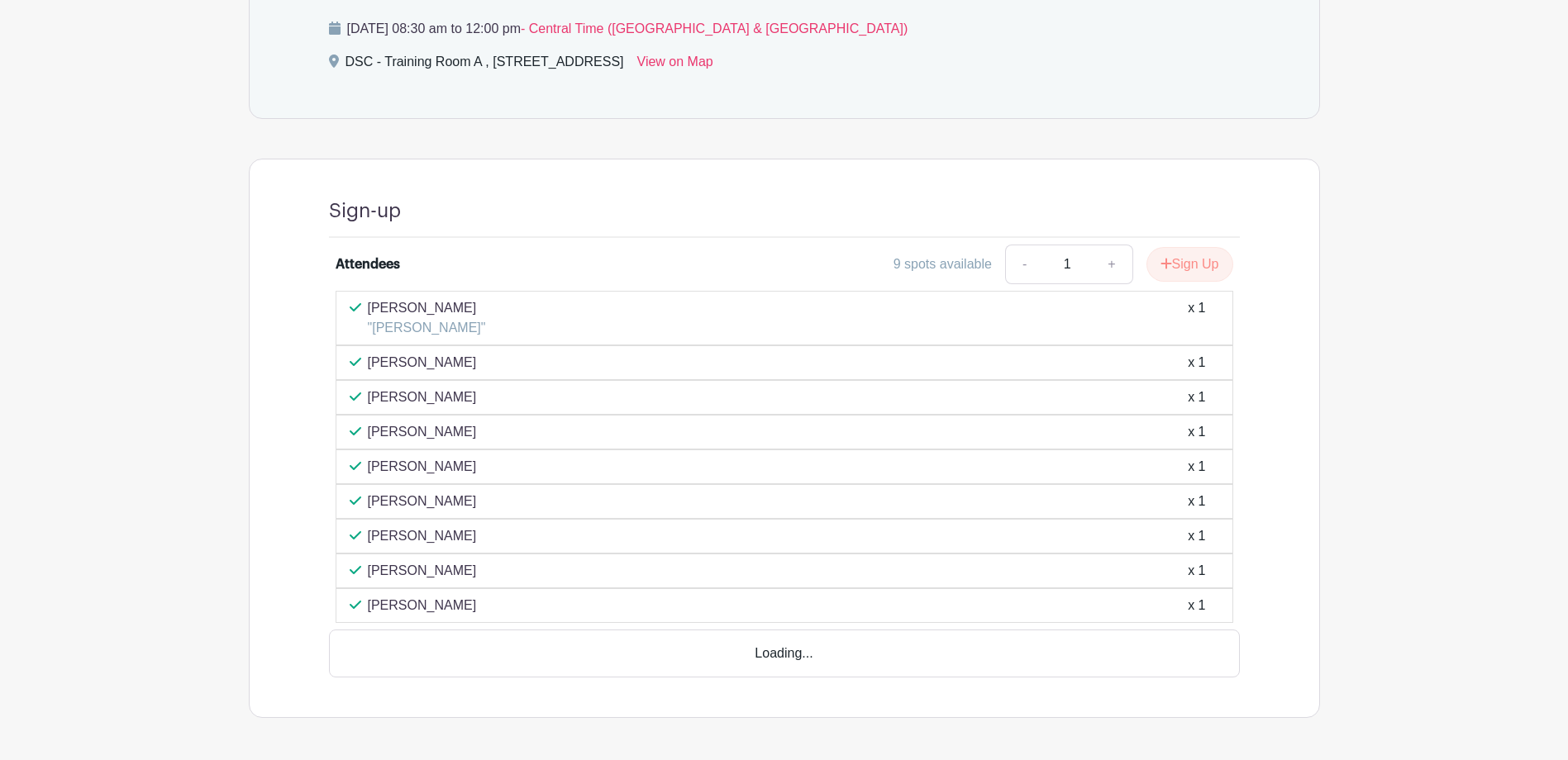
scroll to position [752, 0]
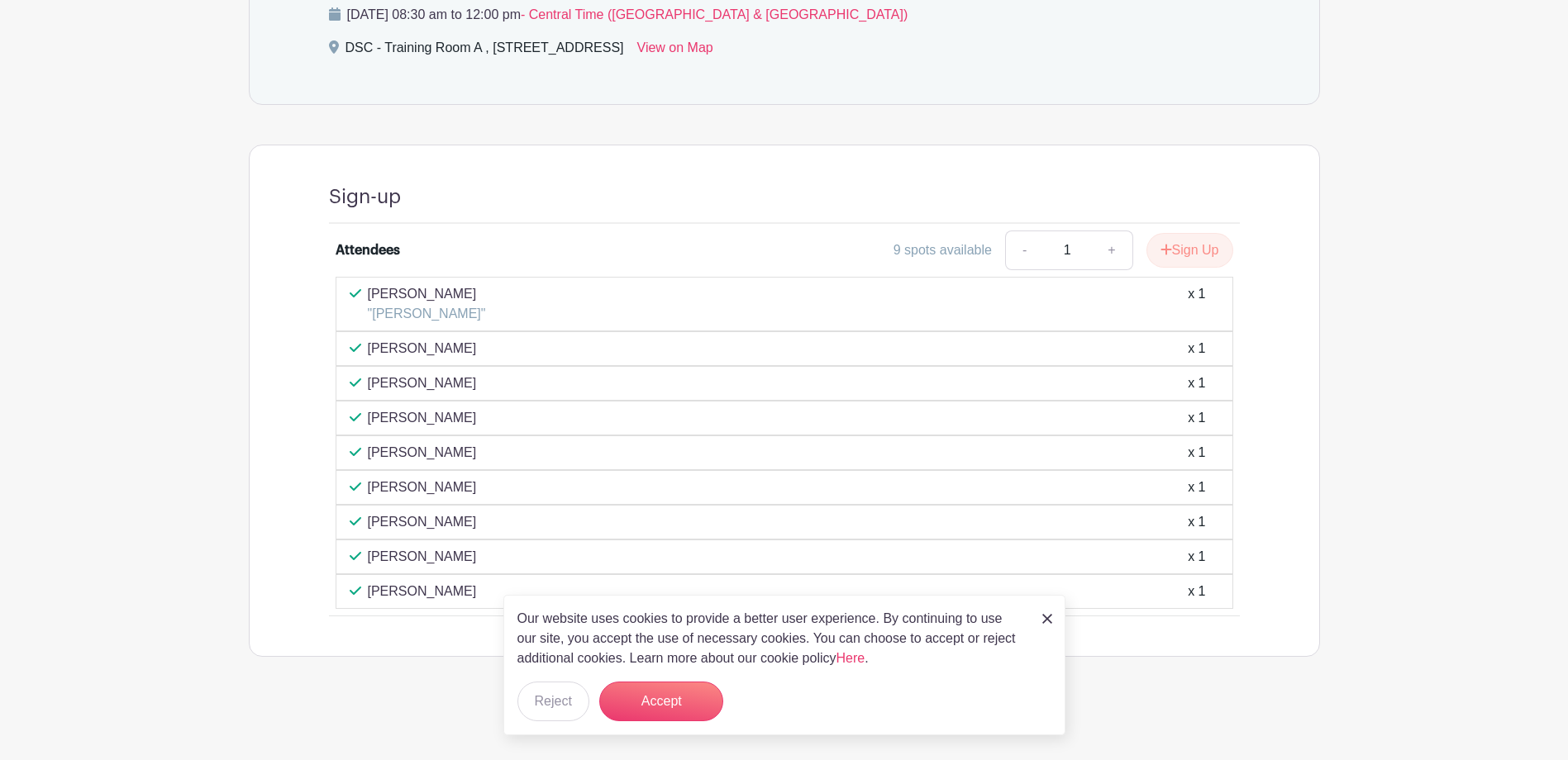
click at [1048, 621] on img at bounding box center [1047, 618] width 10 height 10
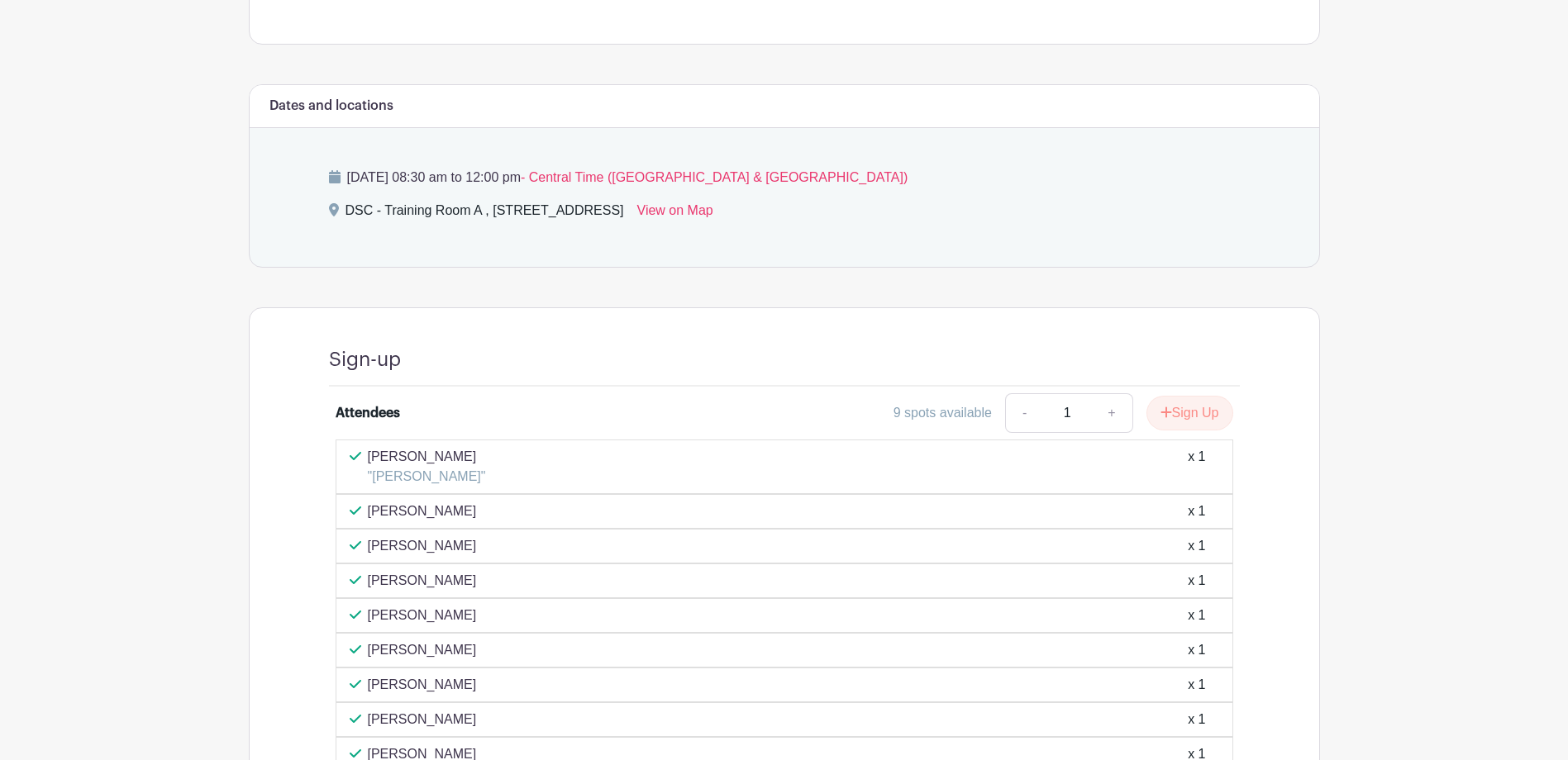
scroll to position [586, 0]
click at [1173, 412] on button "Sign Up" at bounding box center [1189, 415] width 86 height 35
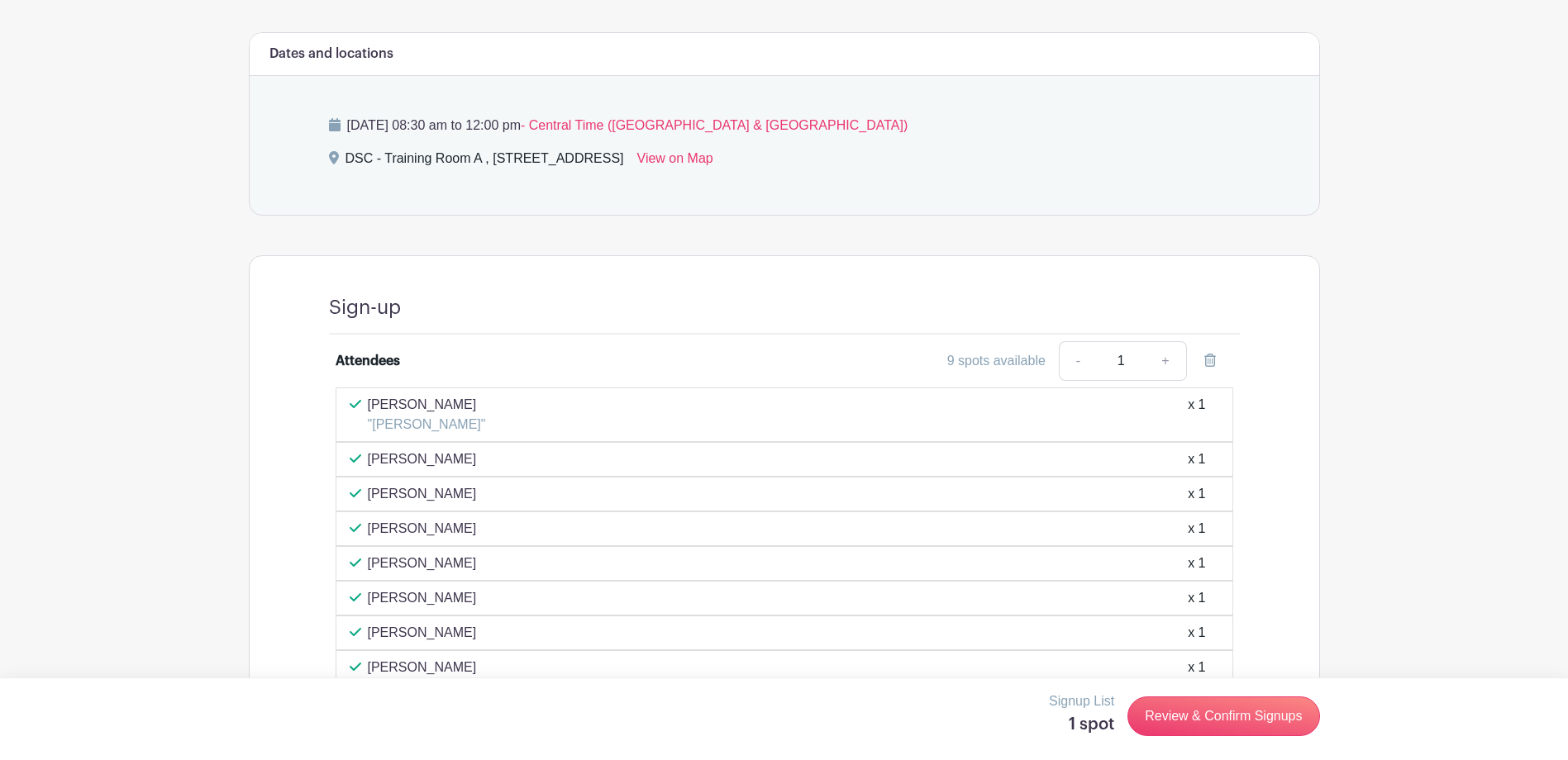
scroll to position [752, 0]
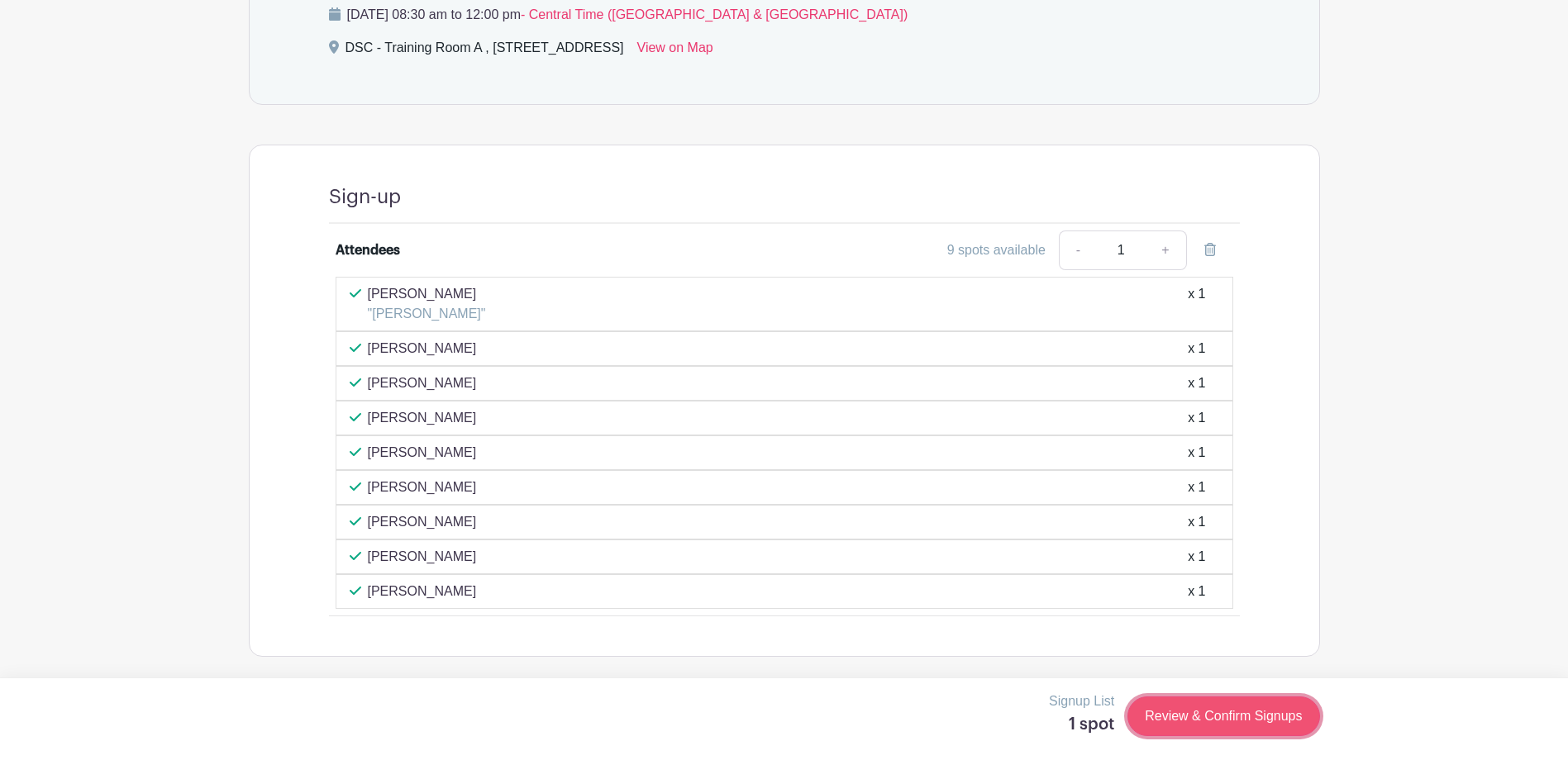
click at [1160, 700] on link "Review & Confirm Signups" at bounding box center [1223, 716] width 192 height 40
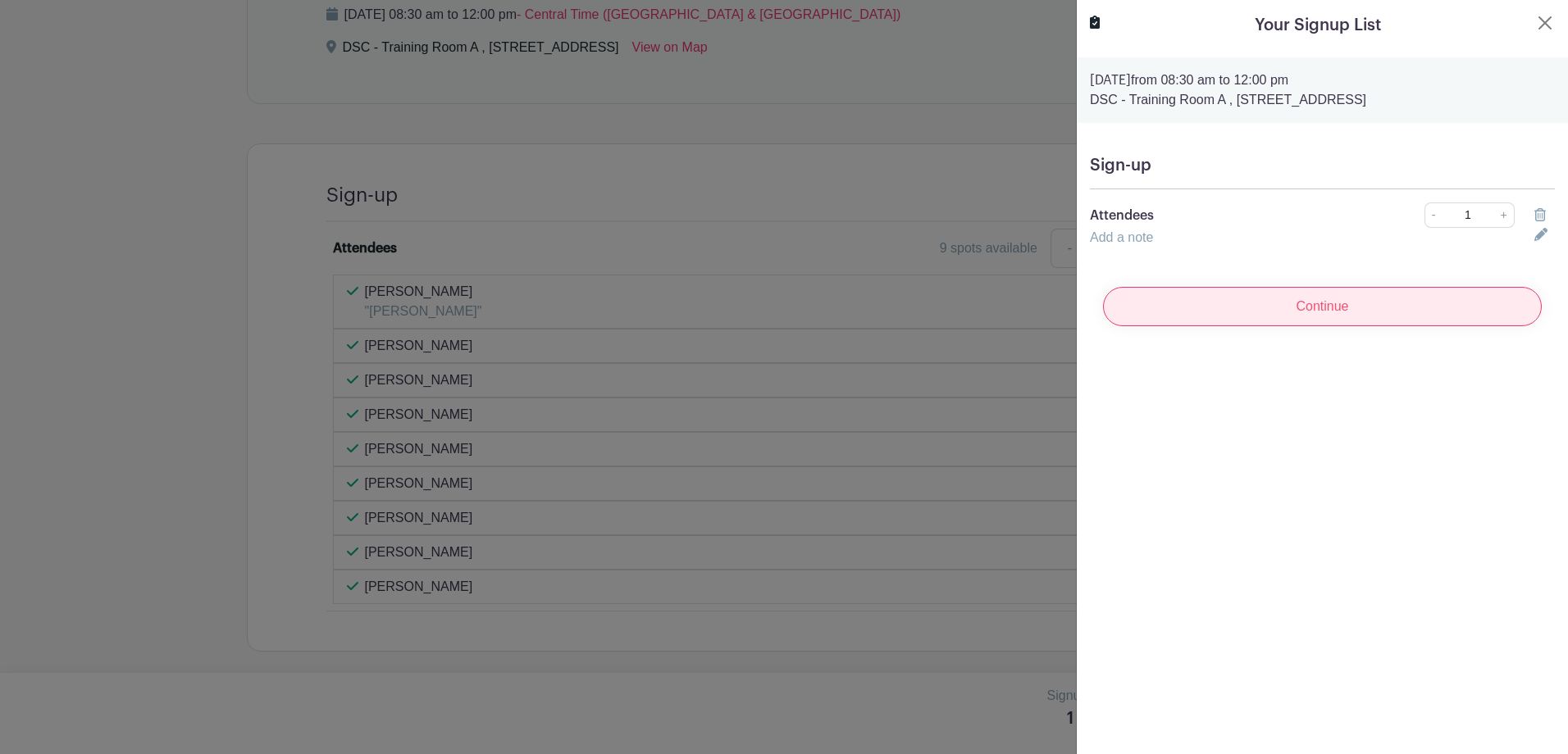
click at [1248, 323] on input "Continue" at bounding box center [1322, 307] width 439 height 40
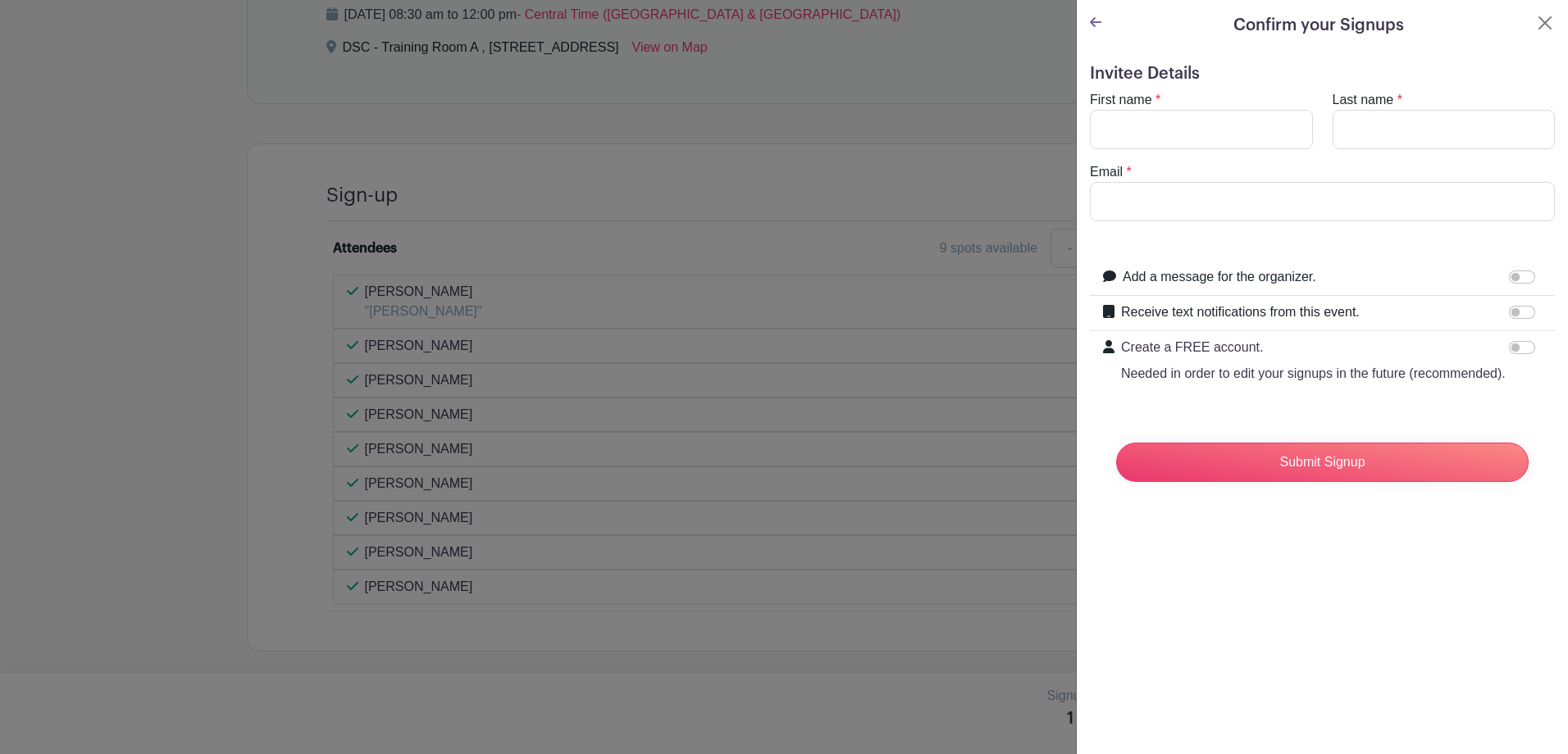
click at [1126, 153] on turbo-frame "First name * Last name * Email *" at bounding box center [1322, 156] width 465 height 131
click at [1112, 126] on input "First name" at bounding box center [1201, 129] width 223 height 40
type input "Rashmi"
type input "Gondedahalli"
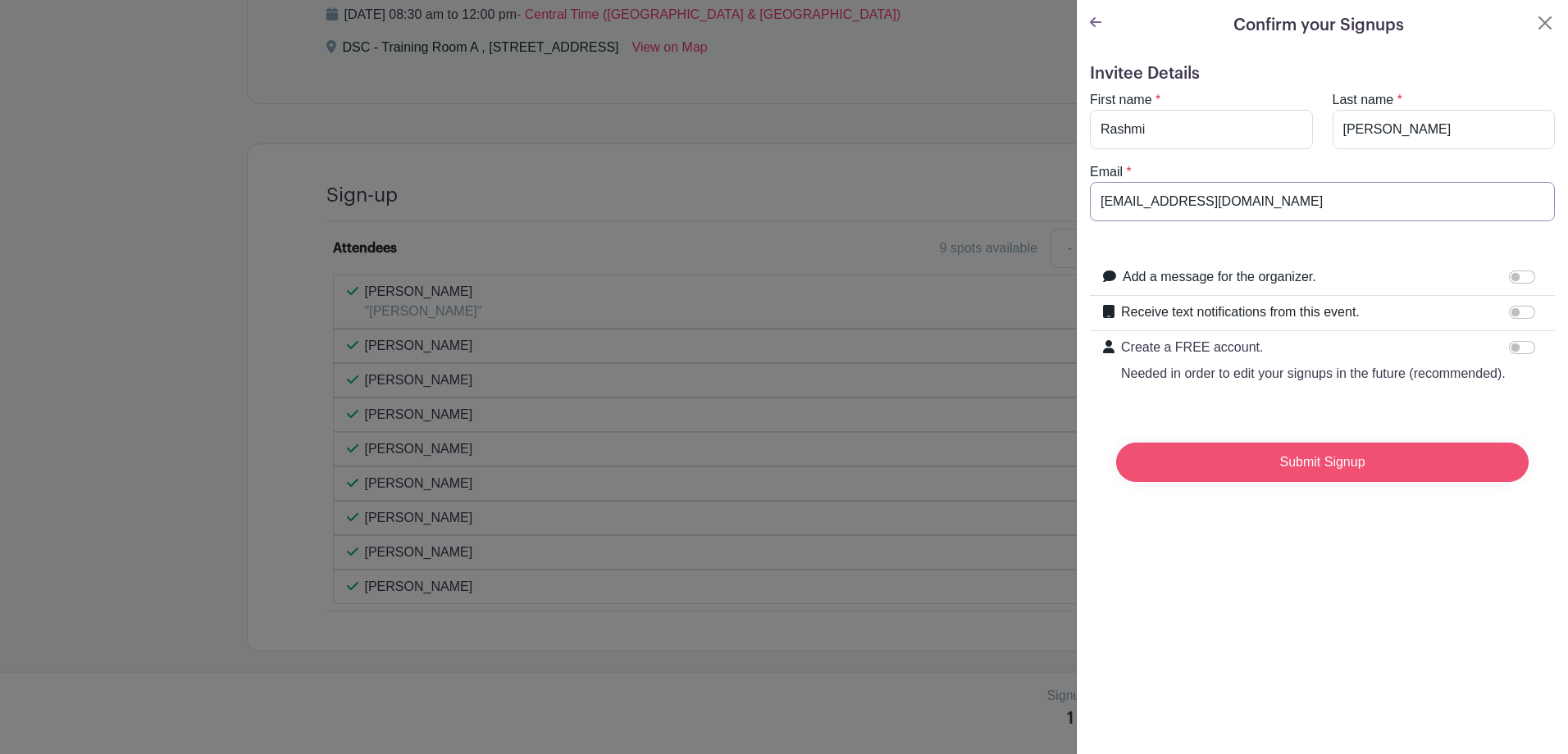
type input "gondedahallir@aurora.il.us"
click at [1290, 471] on input "Submit Signup" at bounding box center [1322, 462] width 412 height 40
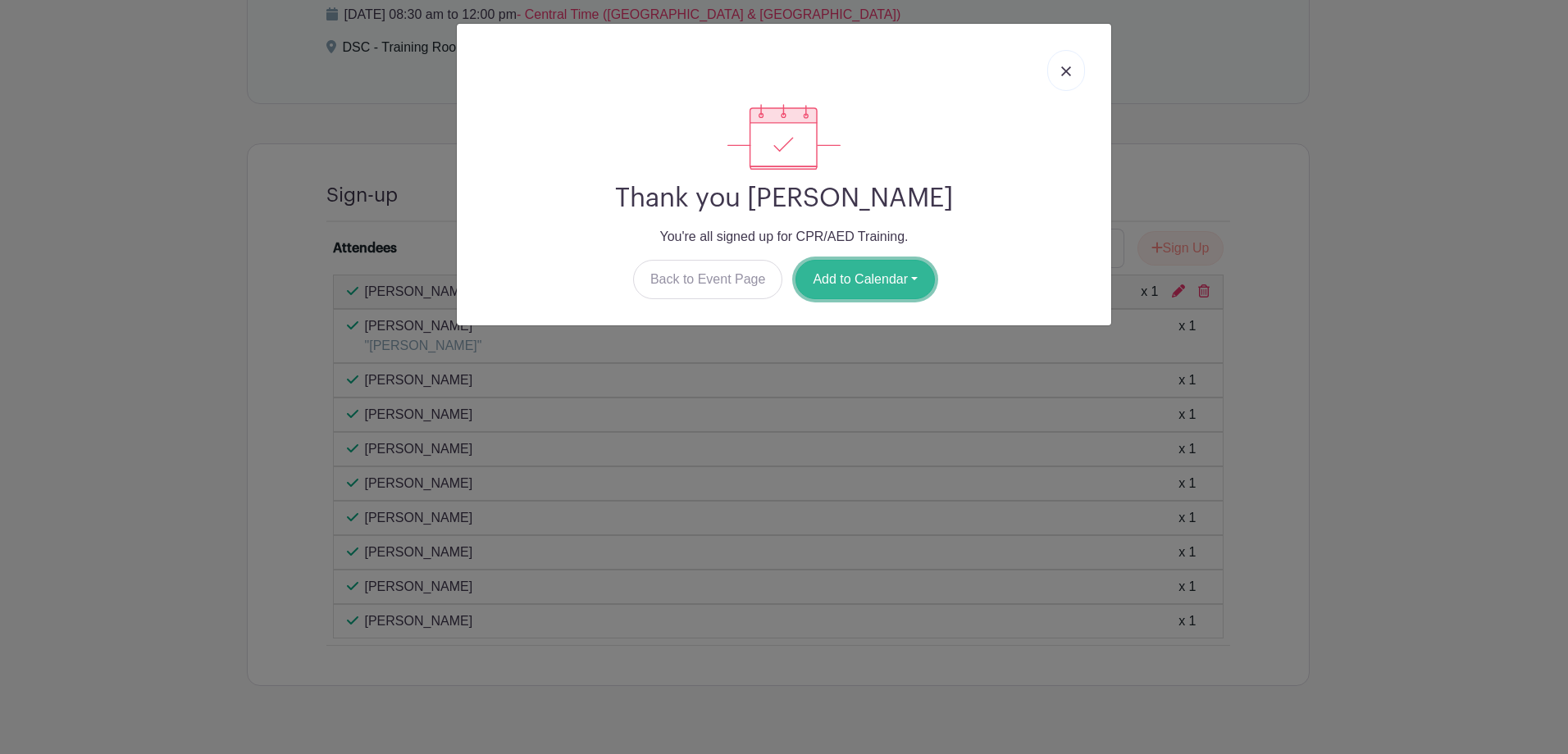
click at [806, 287] on button "Add to Calendar" at bounding box center [865, 279] width 140 height 40
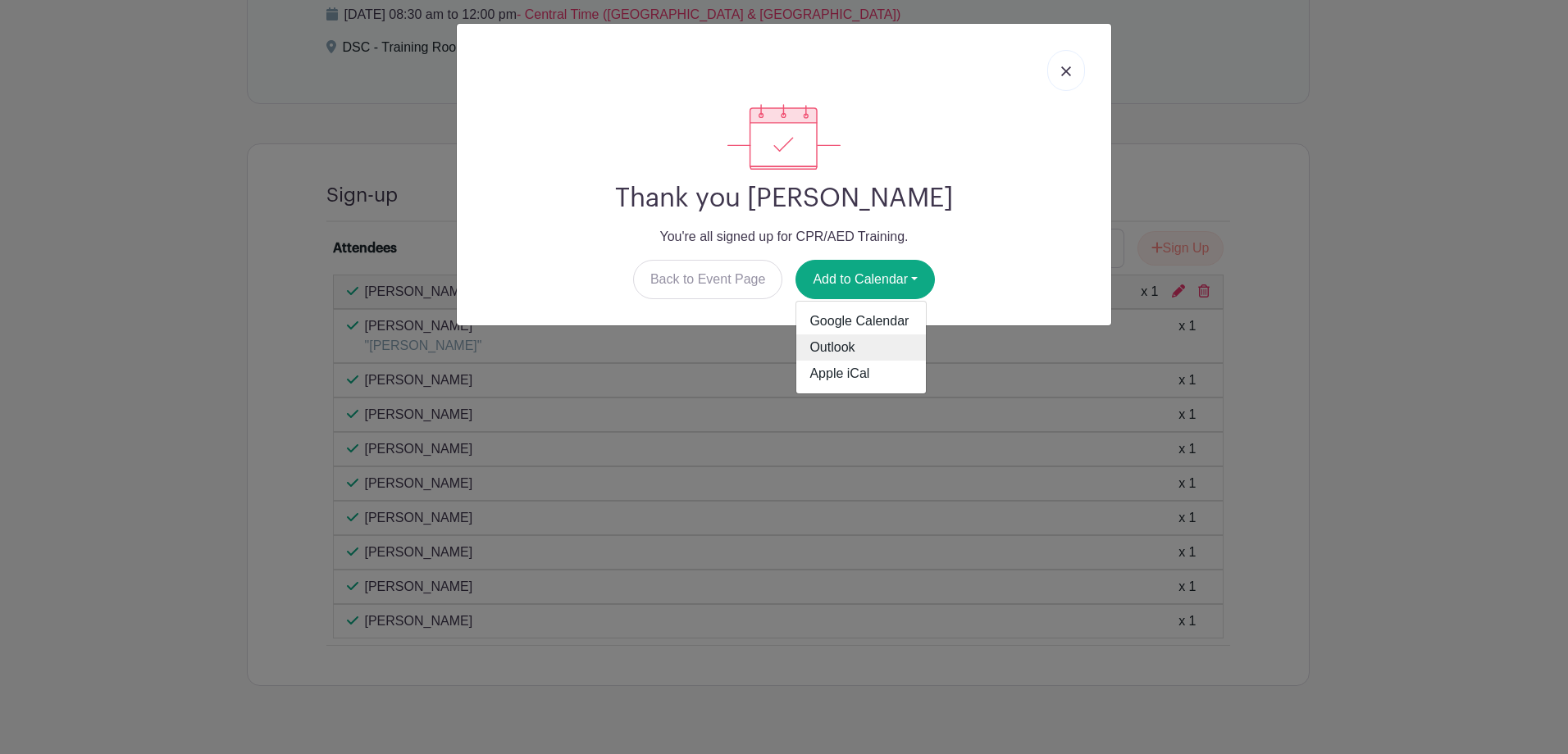
click at [830, 352] on link "Outlook" at bounding box center [860, 347] width 130 height 27
click at [1075, 78] on link at bounding box center [1066, 71] width 38 height 41
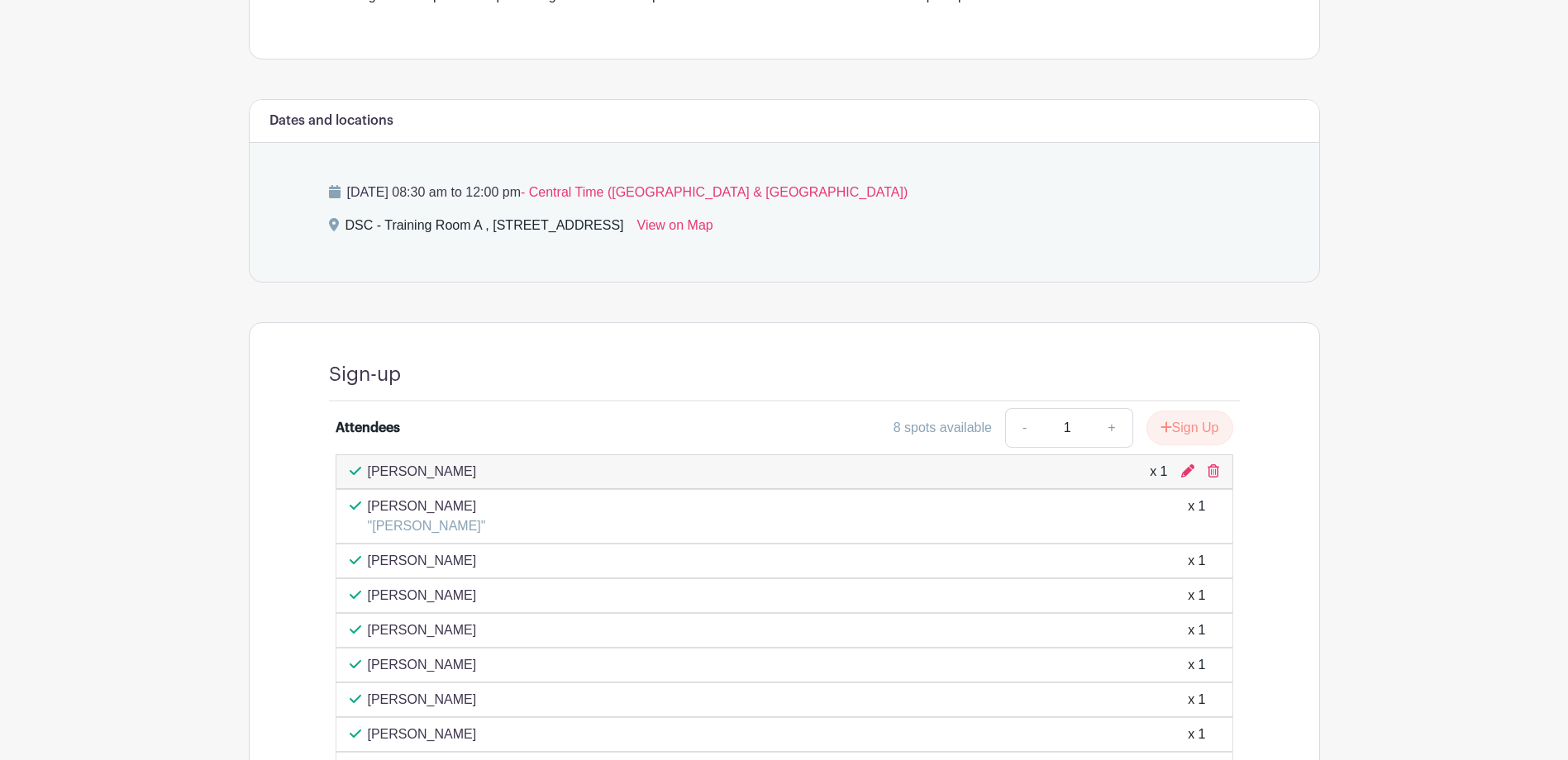
scroll to position [539, 0]
